Goal: Information Seeking & Learning: Learn about a topic

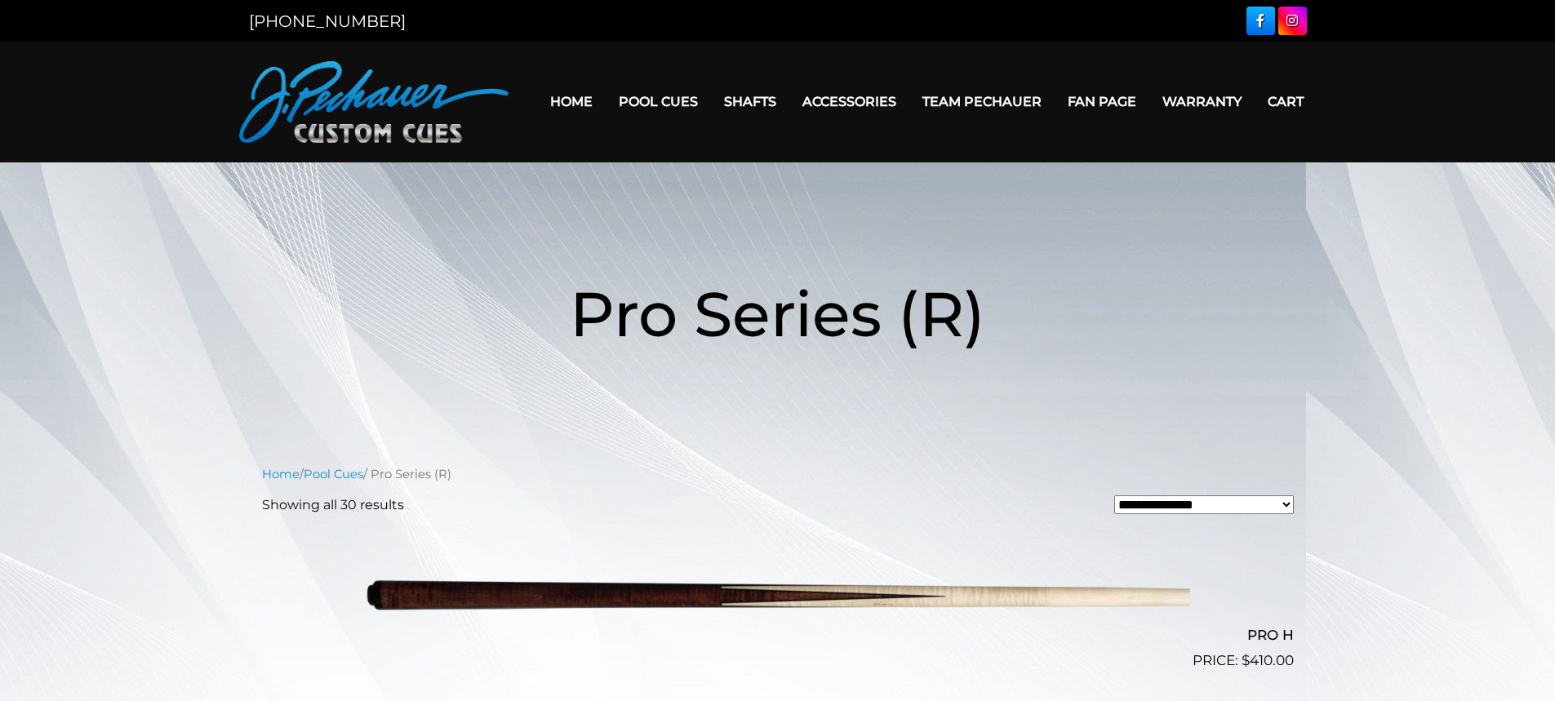
scroll to position [871, 0]
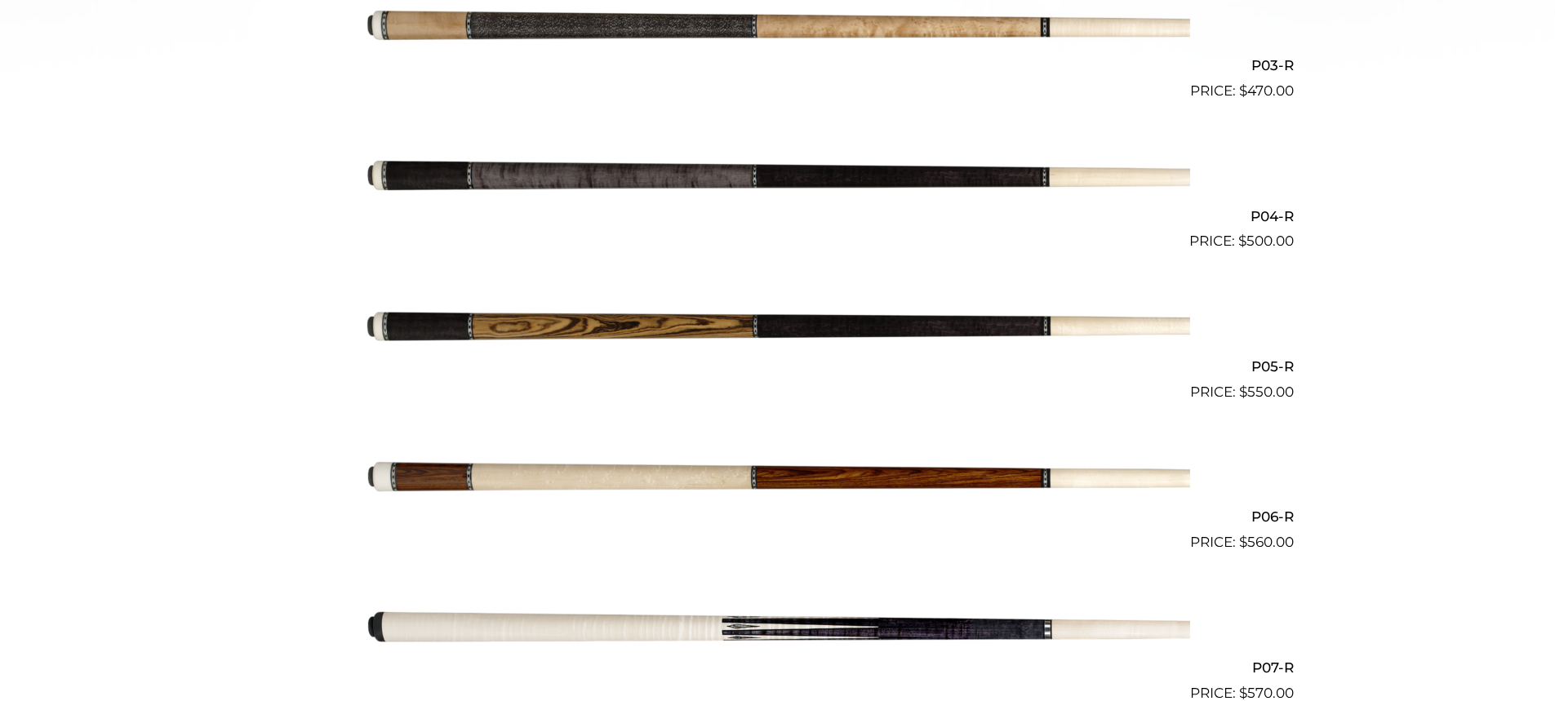
click at [679, 477] on img at bounding box center [778, 478] width 824 height 137
click at [678, 478] on img at bounding box center [778, 478] width 824 height 137
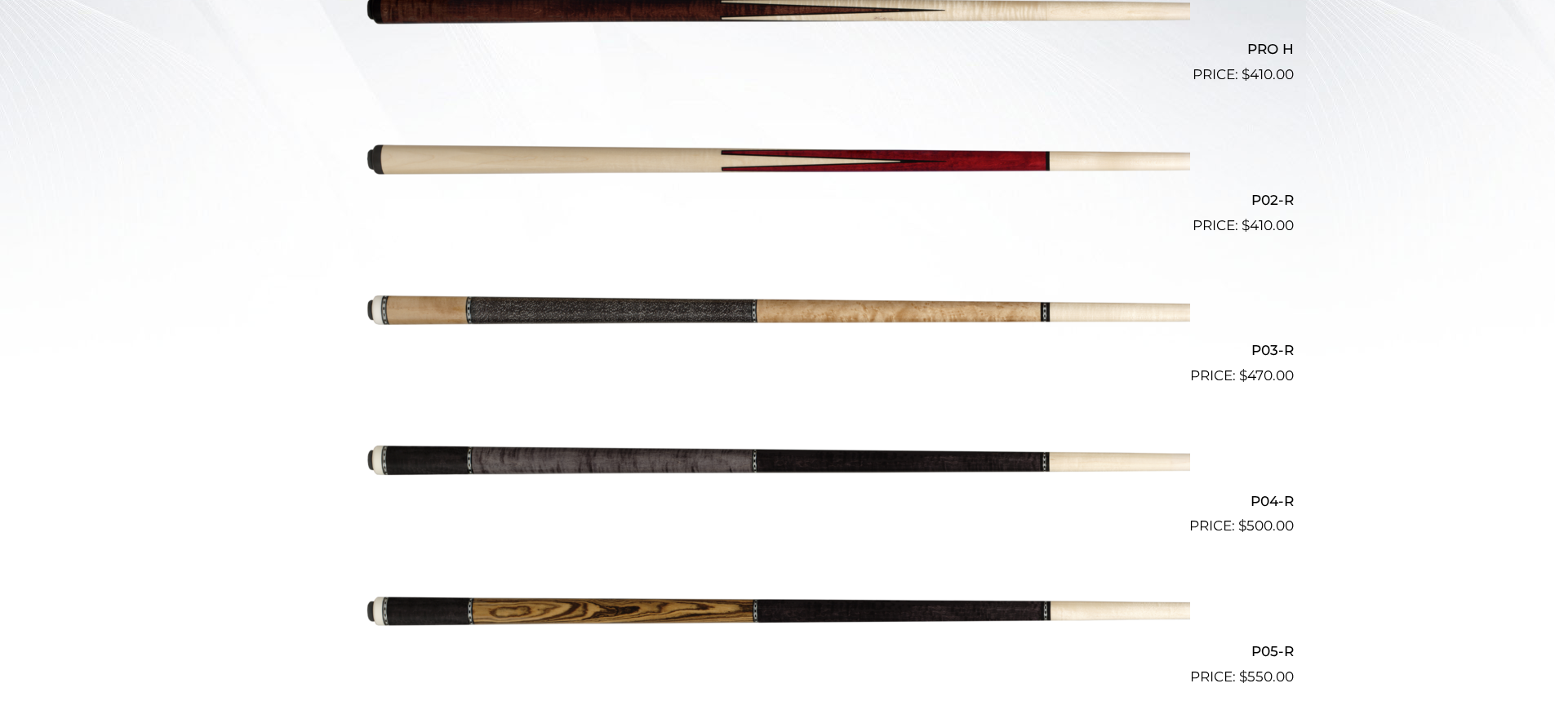
scroll to position [576, 0]
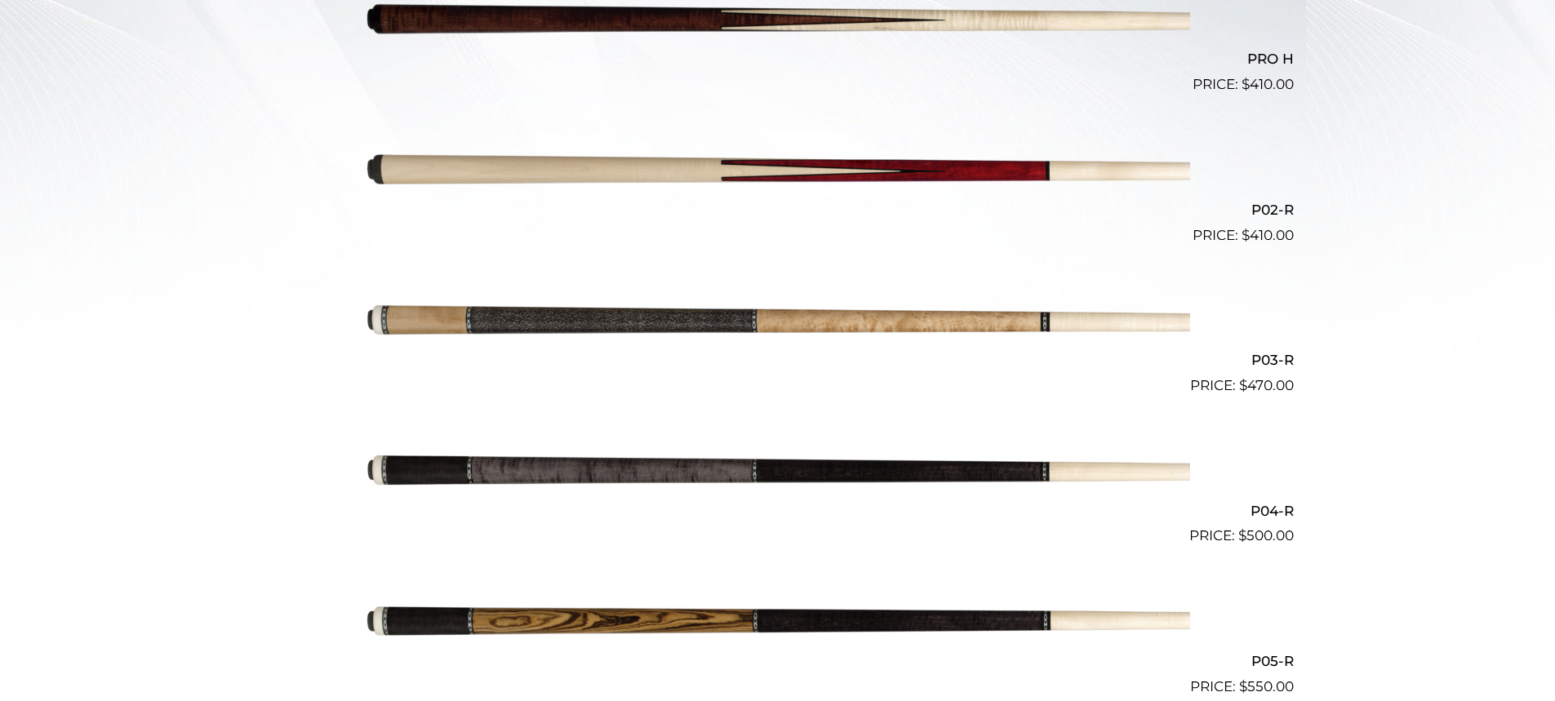
click at [662, 461] on img at bounding box center [778, 471] width 824 height 137
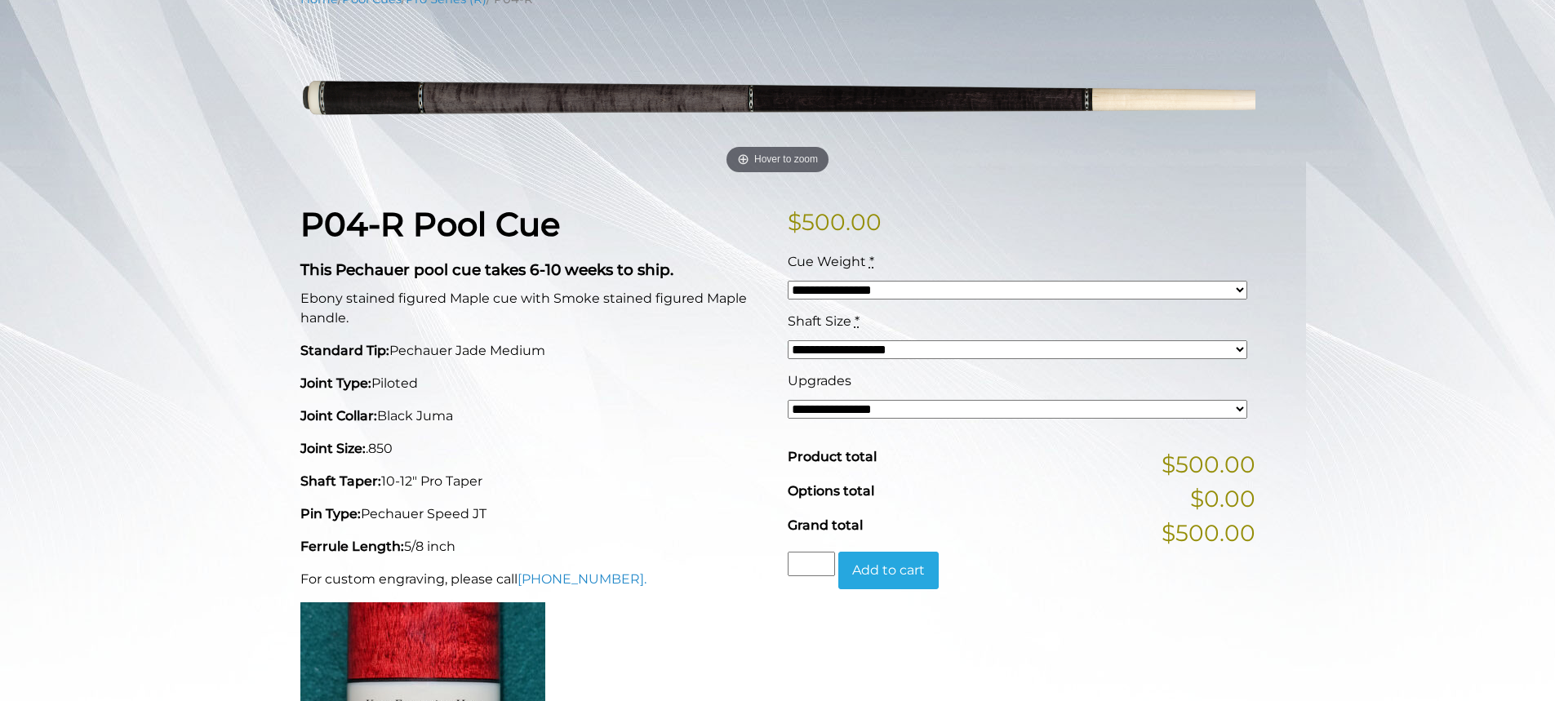
scroll to position [220, 0]
